Goal: Information Seeking & Learning: Check status

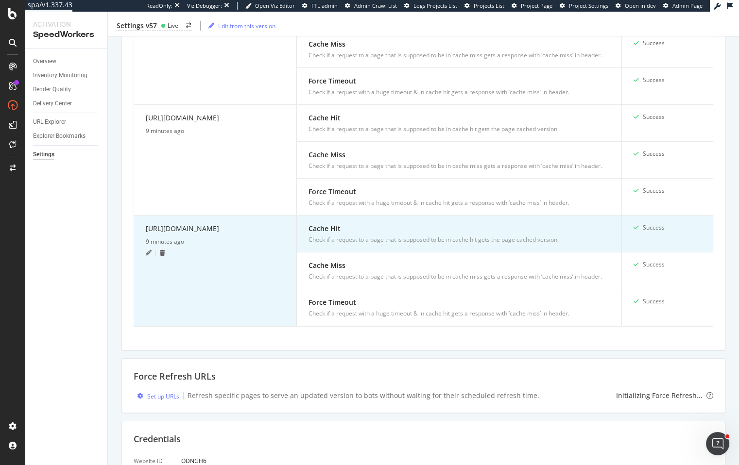
scroll to position [739, 0]
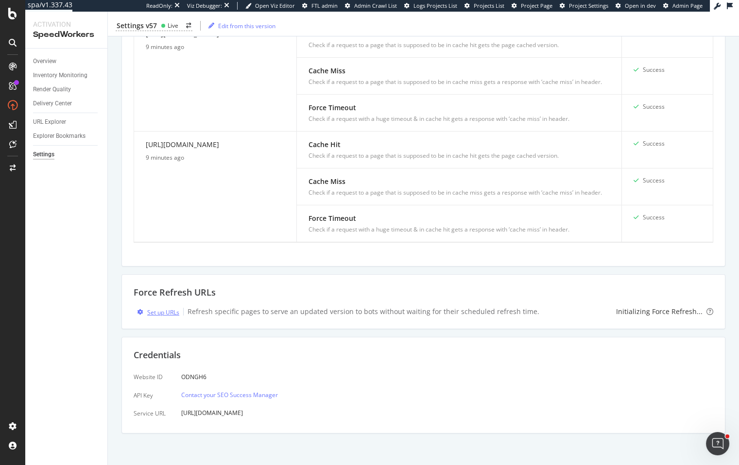
click at [168, 310] on div "Set up URLs" at bounding box center [163, 313] width 32 height 8
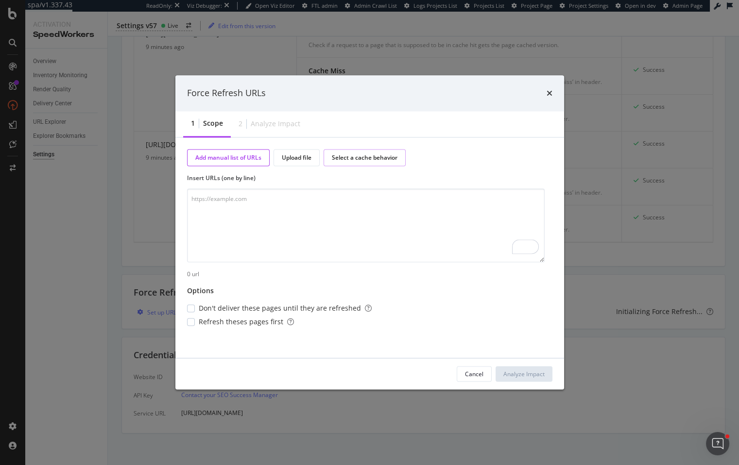
click at [347, 158] on div "Select a cache behavior" at bounding box center [365, 158] width 66 height 8
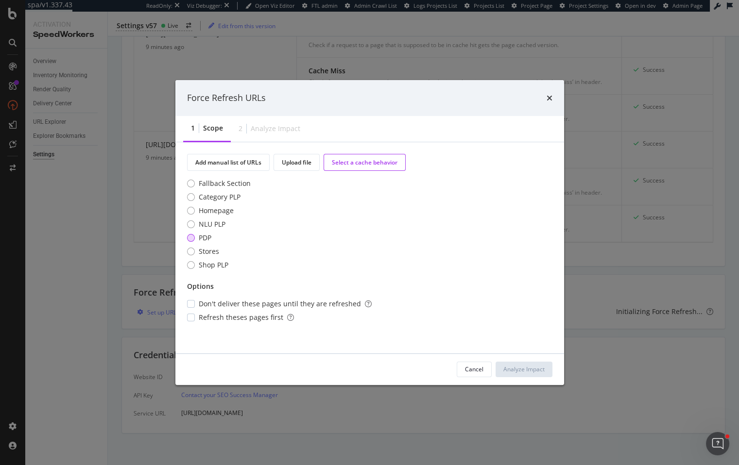
click at [201, 237] on div "PDP" at bounding box center [205, 238] width 13 height 10
click at [255, 322] on span "Refresh theses pages first" at bounding box center [246, 318] width 95 height 10
click at [505, 372] on div "Analyze Impact" at bounding box center [523, 369] width 41 height 8
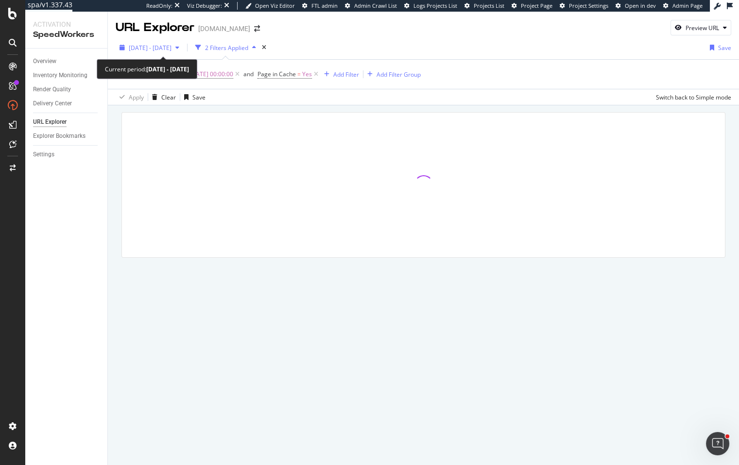
click at [172, 49] on span "2025 Aug. 27th - Sep. 23rd" at bounding box center [150, 48] width 43 height 8
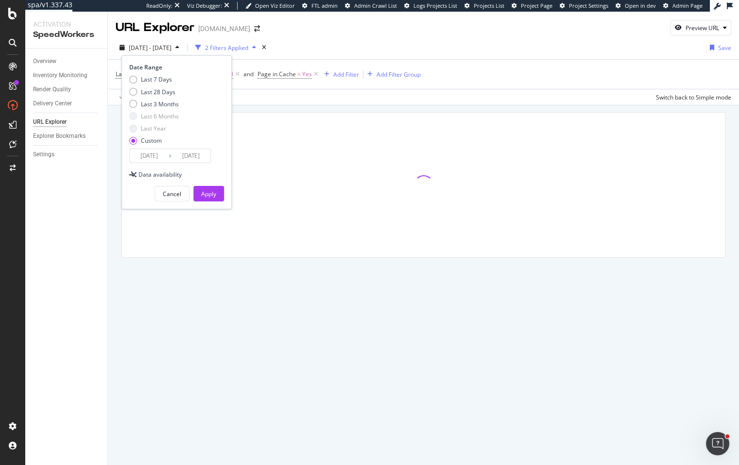
click at [189, 155] on input "2025/09/23" at bounding box center [191, 156] width 39 height 14
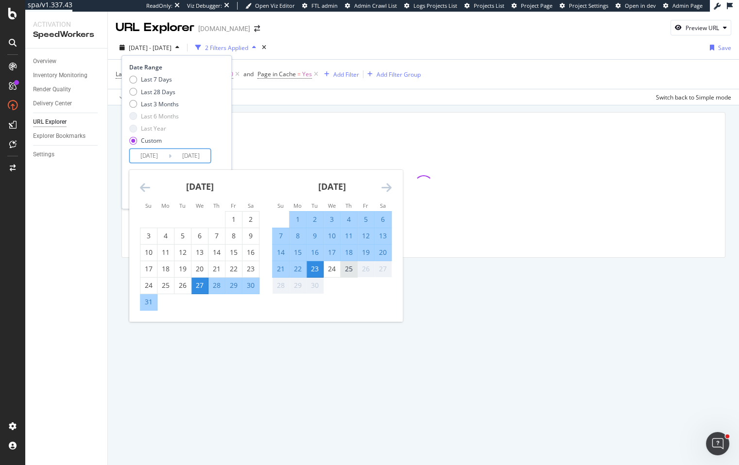
click at [347, 274] on div "25" at bounding box center [349, 269] width 17 height 10
type input "2025/09/25"
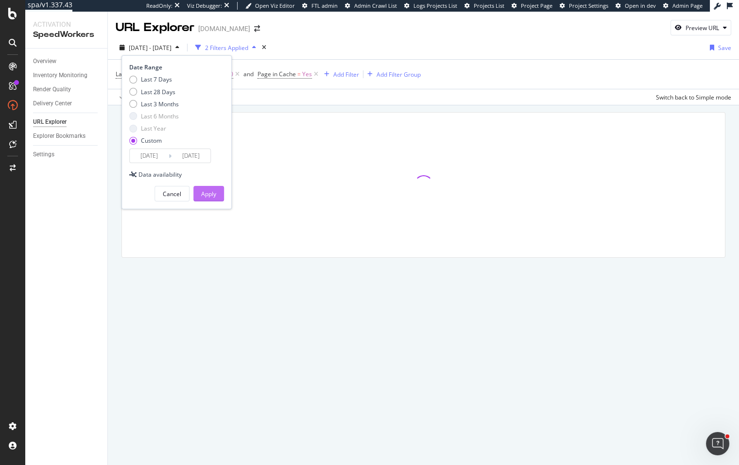
click at [213, 193] on div "Apply" at bounding box center [208, 194] width 15 height 8
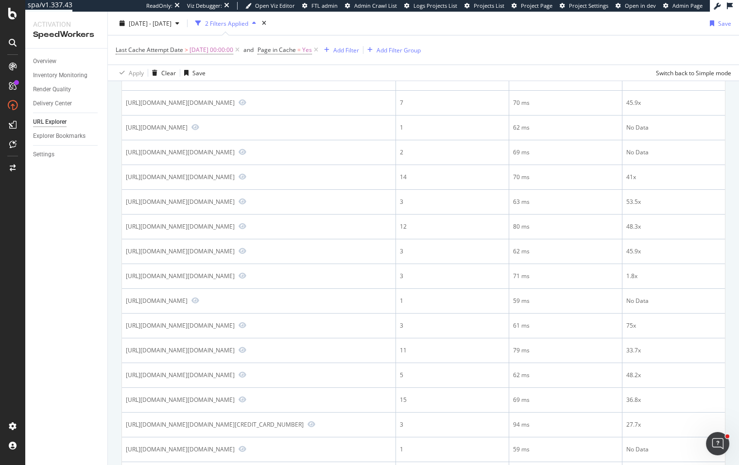
scroll to position [22, 0]
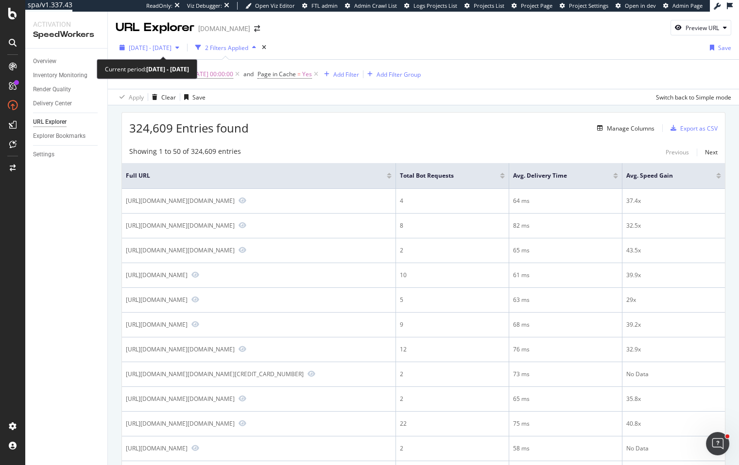
click at [172, 49] on span "[DATE] - [DATE]" at bounding box center [150, 48] width 43 height 8
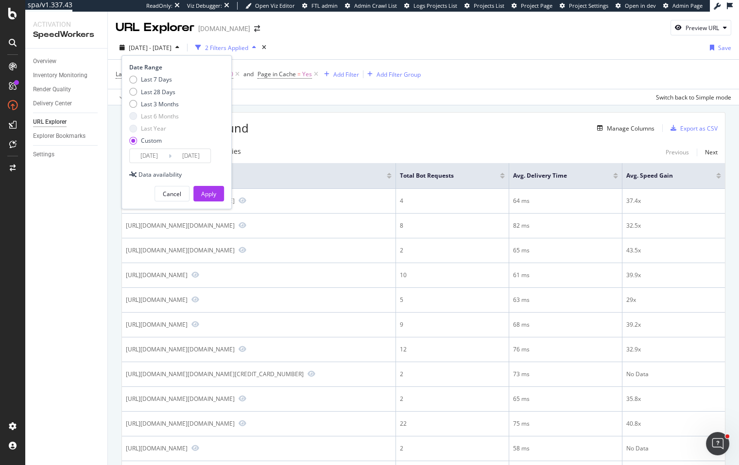
click at [194, 157] on input "2025/09/23" at bounding box center [191, 156] width 39 height 14
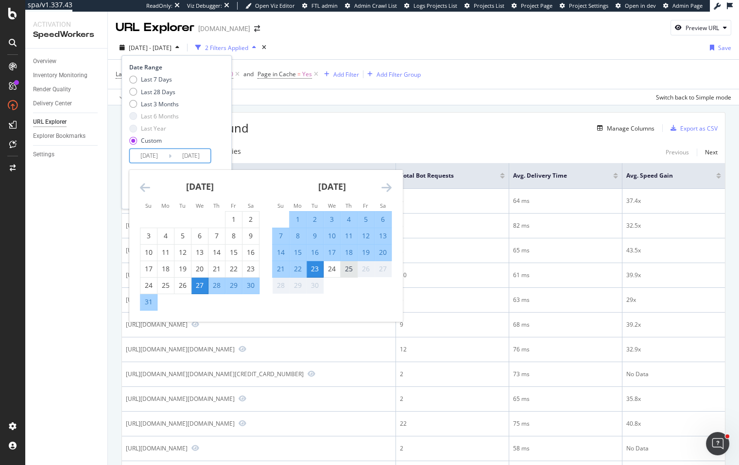
click at [353, 271] on div "25" at bounding box center [349, 269] width 17 height 10
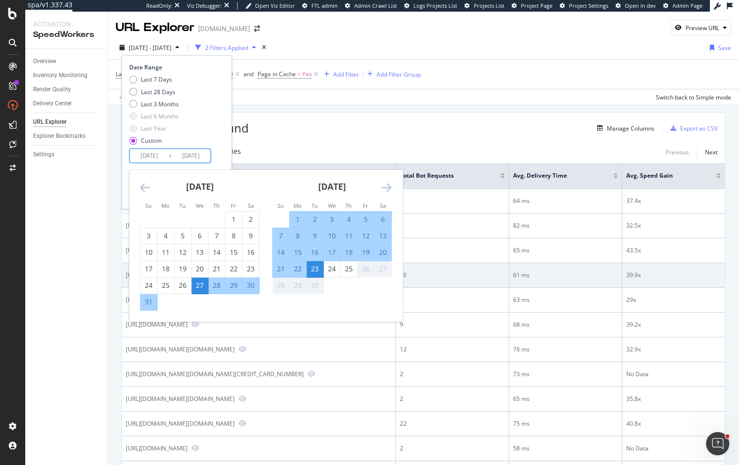
type input "2025/09/25"
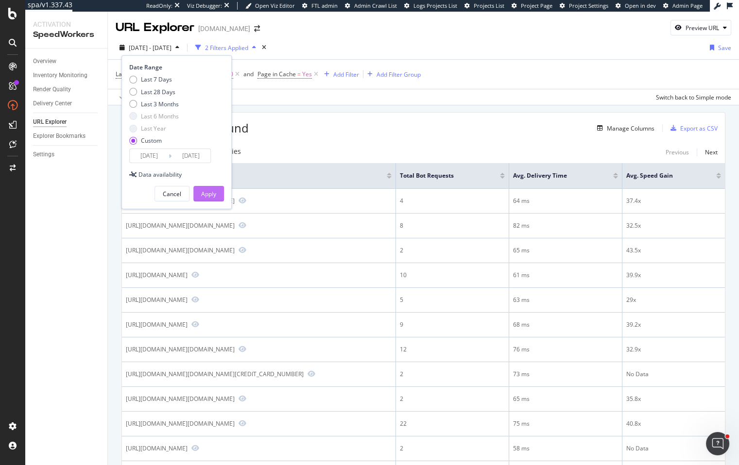
click at [213, 196] on div "Apply" at bounding box center [208, 194] width 15 height 8
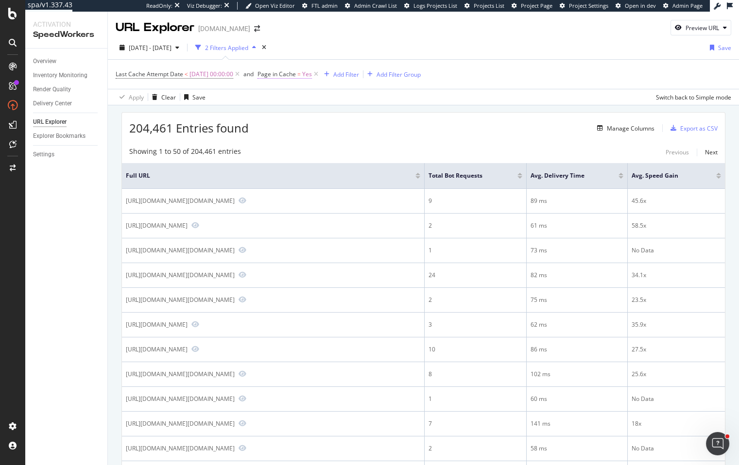
click at [285, 75] on span "Page in Cache" at bounding box center [277, 74] width 38 height 8
click at [205, 79] on span "[DATE] 00:00:00" at bounding box center [211, 75] width 44 height 14
